Goal: Task Accomplishment & Management: Manage account settings

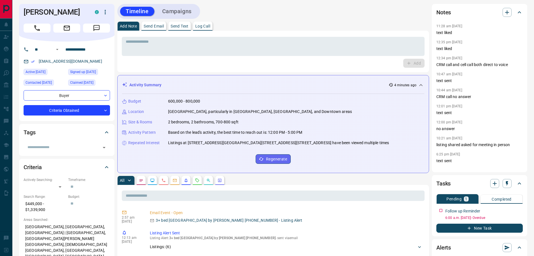
scroll to position [112, 0]
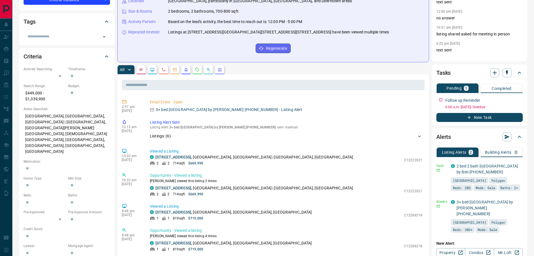
click at [144, 69] on button "button" at bounding box center [141, 69] width 9 height 9
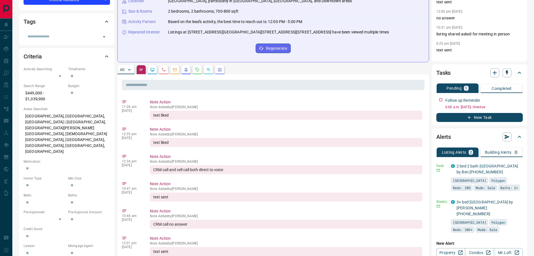
scroll to position [0, 0]
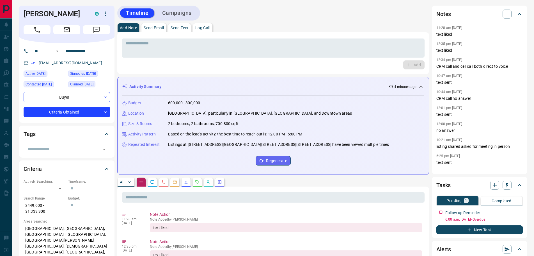
click at [39, 27] on icon "Call" at bounding box center [36, 29] width 7 height 7
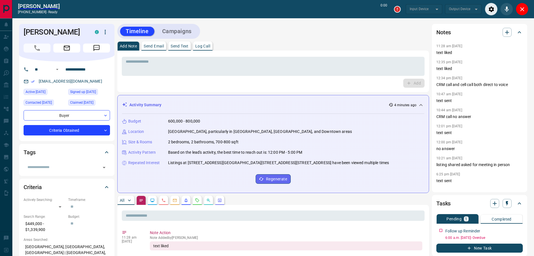
type input "*******"
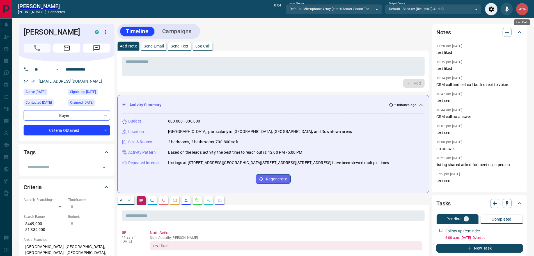
click at [527, 10] on button "End Call" at bounding box center [522, 9] width 13 height 13
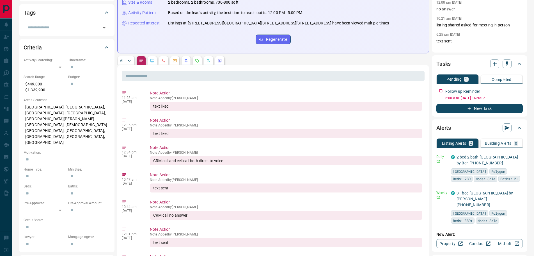
scroll to position [140, 0]
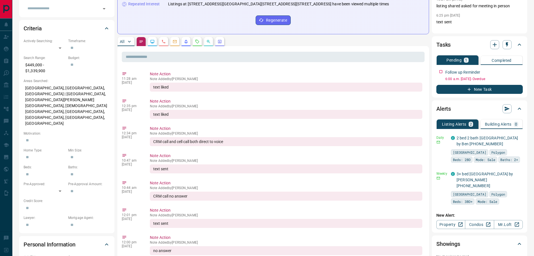
click at [249, 142] on div "CRM call and cell call both direct to voice" at bounding box center [286, 141] width 273 height 9
drag, startPoint x: 232, startPoint y: 142, endPoint x: 154, endPoint y: 141, distance: 78.4
click at [154, 141] on div "CRM call and cell call both direct to voice" at bounding box center [286, 141] width 273 height 9
copy div "CRM call and cell call both direct to voice"
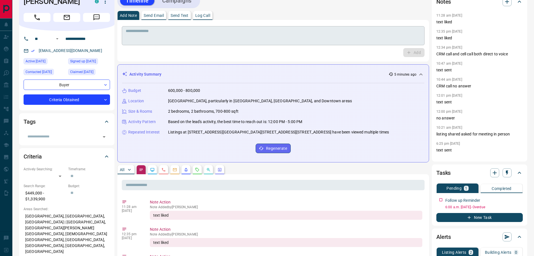
scroll to position [0, 0]
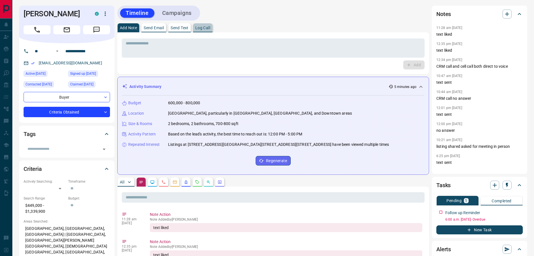
click at [208, 28] on p "Log Call" at bounding box center [202, 28] width 15 height 4
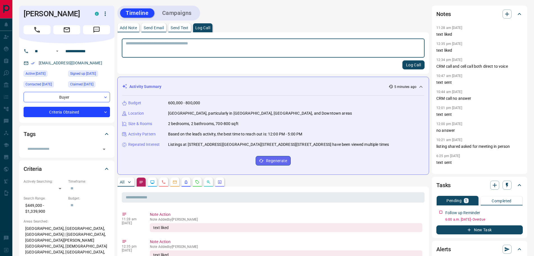
drag, startPoint x: 411, startPoint y: 67, endPoint x: 398, endPoint y: 67, distance: 13.2
click at [411, 67] on button "Log Call" at bounding box center [414, 64] width 22 height 9
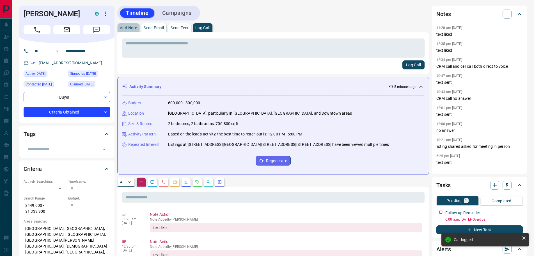
click at [129, 25] on button "Add Note" at bounding box center [129, 27] width 22 height 9
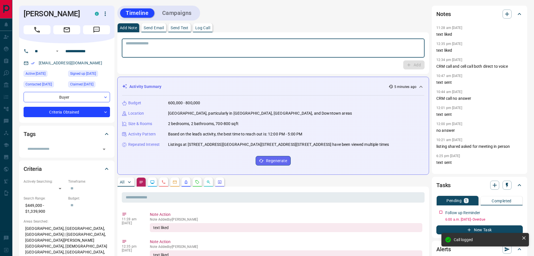
click at [145, 44] on textarea at bounding box center [273, 48] width 295 height 14
paste textarea "**********"
type textarea "**********"
click at [418, 64] on button "Add" at bounding box center [414, 64] width 21 height 9
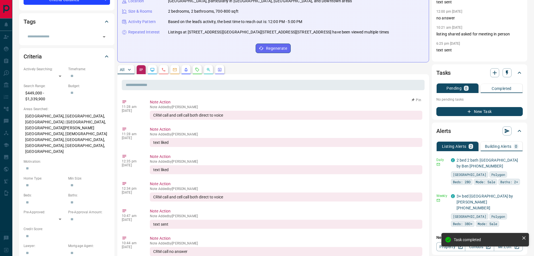
click at [413, 100] on button "Pin" at bounding box center [417, 99] width 16 height 5
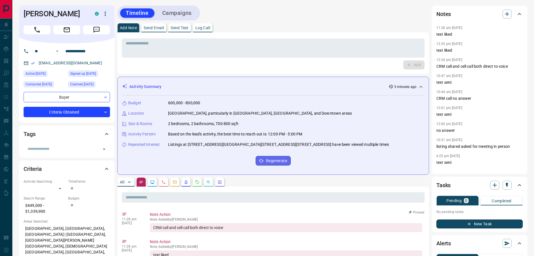
click at [125, 181] on button "All" at bounding box center [126, 182] width 17 height 9
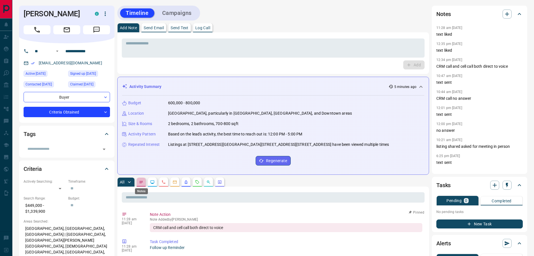
click at [139, 184] on icon "Notes" at bounding box center [141, 182] width 4 height 4
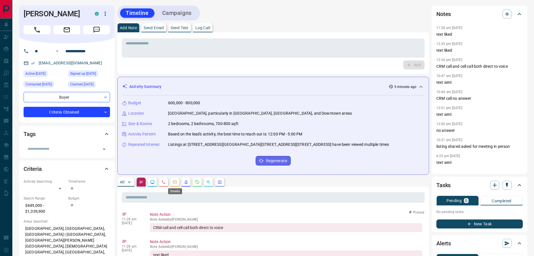
scroll to position [112, 0]
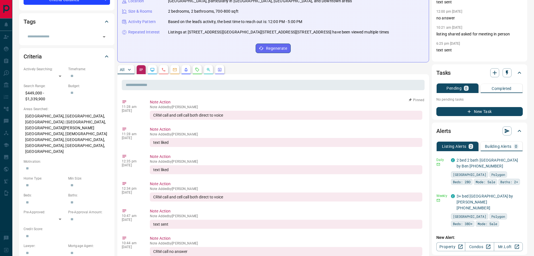
click at [123, 71] on p "All" at bounding box center [122, 70] width 4 height 4
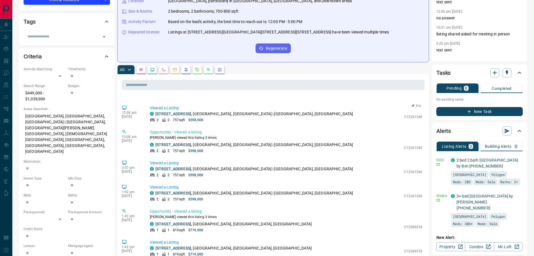
scroll to position [408, 0]
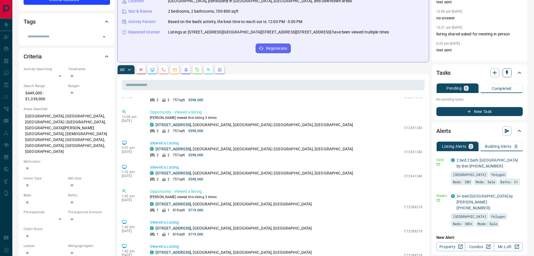
click at [506, 74] on icon "button" at bounding box center [508, 73] width 6 height 6
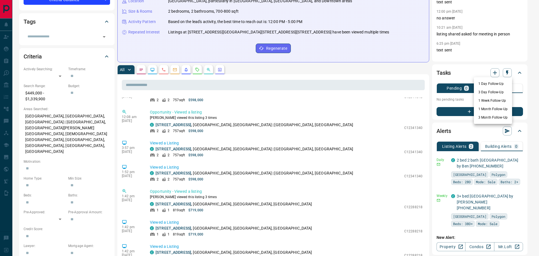
click at [487, 109] on li "1 Month Follow-Up" at bounding box center [493, 109] width 38 height 8
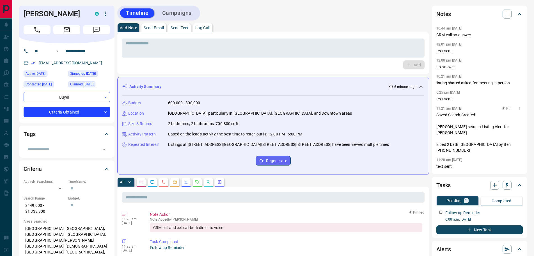
scroll to position [140, 0]
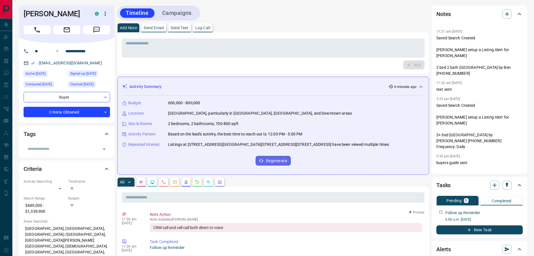
click at [144, 180] on button "button" at bounding box center [141, 182] width 9 height 9
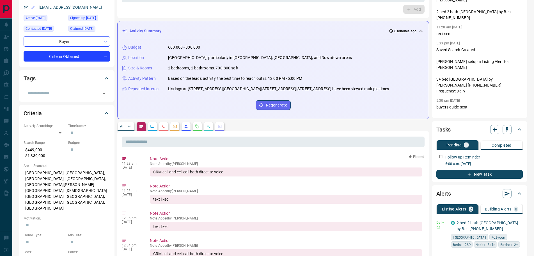
scroll to position [112, 0]
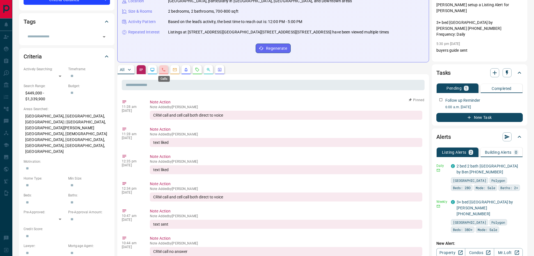
click at [165, 70] on icon "Calls" at bounding box center [163, 69] width 4 height 4
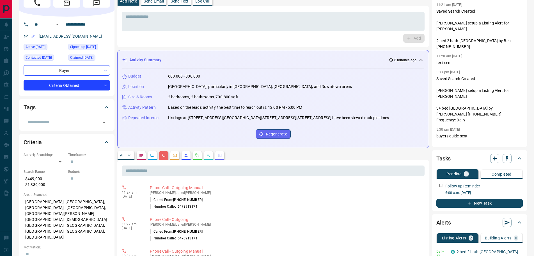
scroll to position [0, 0]
